Goal: Entertainment & Leisure: Consume media (video, audio)

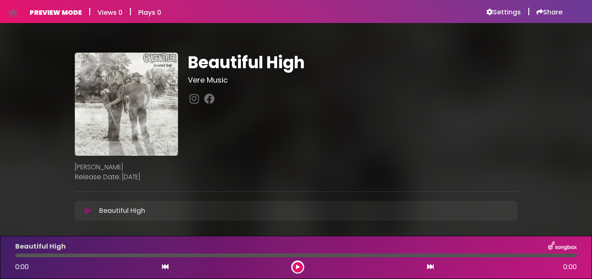
click at [88, 210] on icon at bounding box center [88, 211] width 6 height 8
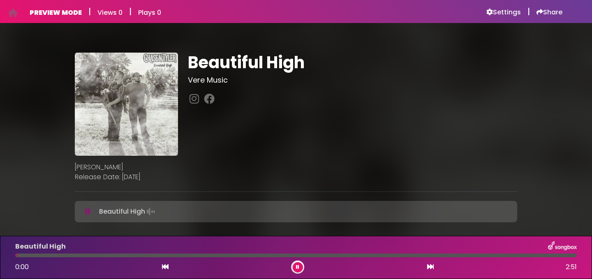
click at [88, 210] on icon at bounding box center [87, 212] width 5 height 8
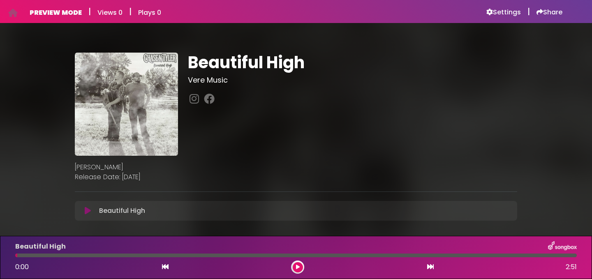
click at [429, 53] on h1 "Beautiful High" at bounding box center [352, 63] width 329 height 20
click at [85, 211] on icon at bounding box center [88, 211] width 6 height 8
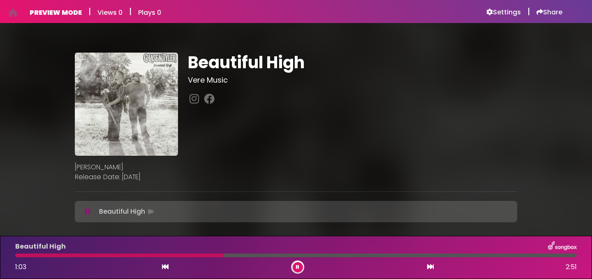
click at [80, 208] on button at bounding box center [88, 212] width 16 height 8
